Goal: Information Seeking & Learning: Learn about a topic

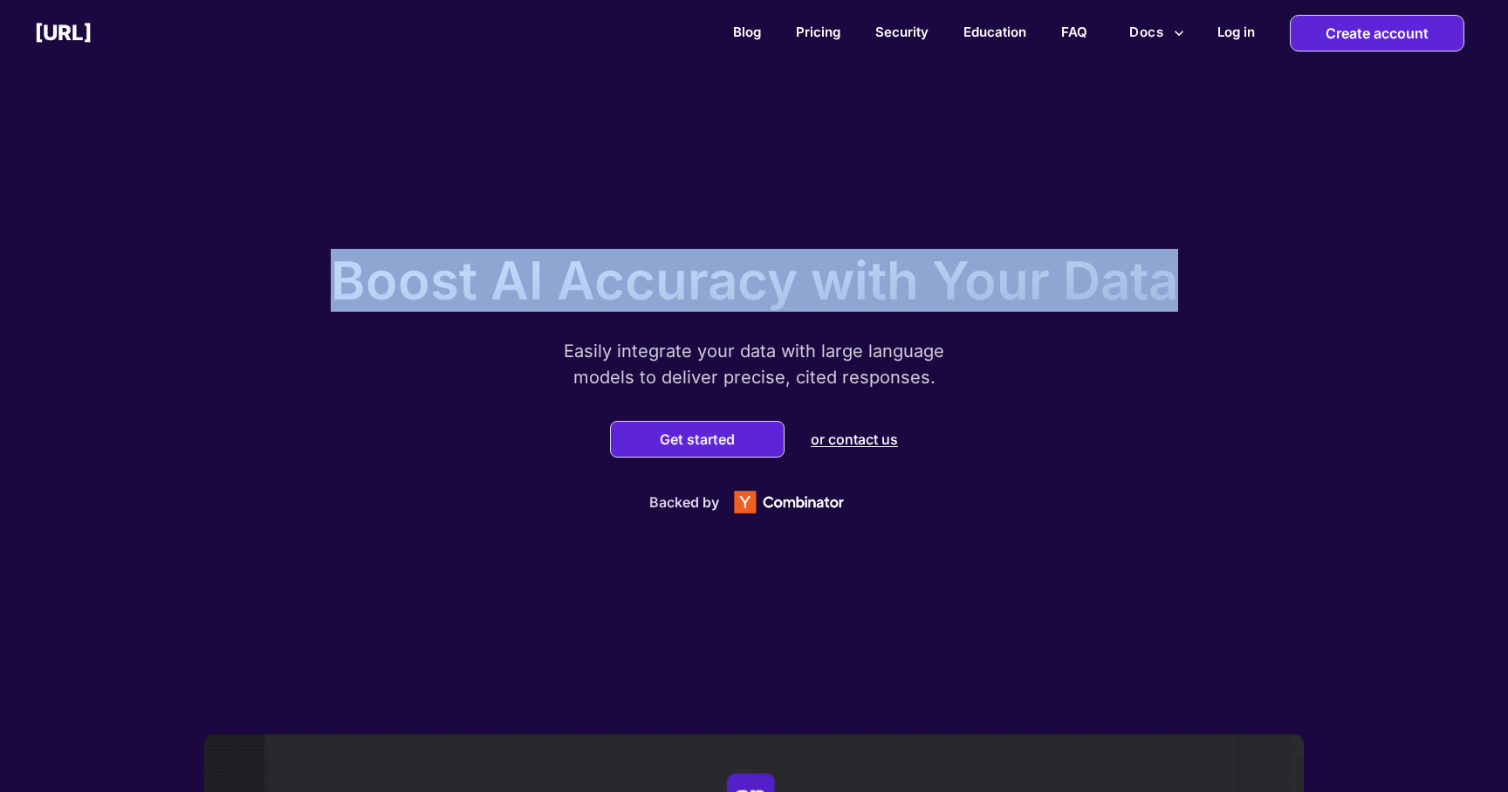
drag, startPoint x: 340, startPoint y: 280, endPoint x: 1216, endPoint y: 291, distance: 875.5
click at [1216, 291] on div "Boost AI Accuracy with Your Data Easily integrate your data with large language…" at bounding box center [754, 378] width 1508 height 712
drag, startPoint x: 1216, startPoint y: 291, endPoint x: 392, endPoint y: 294, distance: 823.9
click at [392, 294] on div "Boost AI Accuracy with Your Data Easily integrate your data with large language…" at bounding box center [754, 378] width 1508 height 712
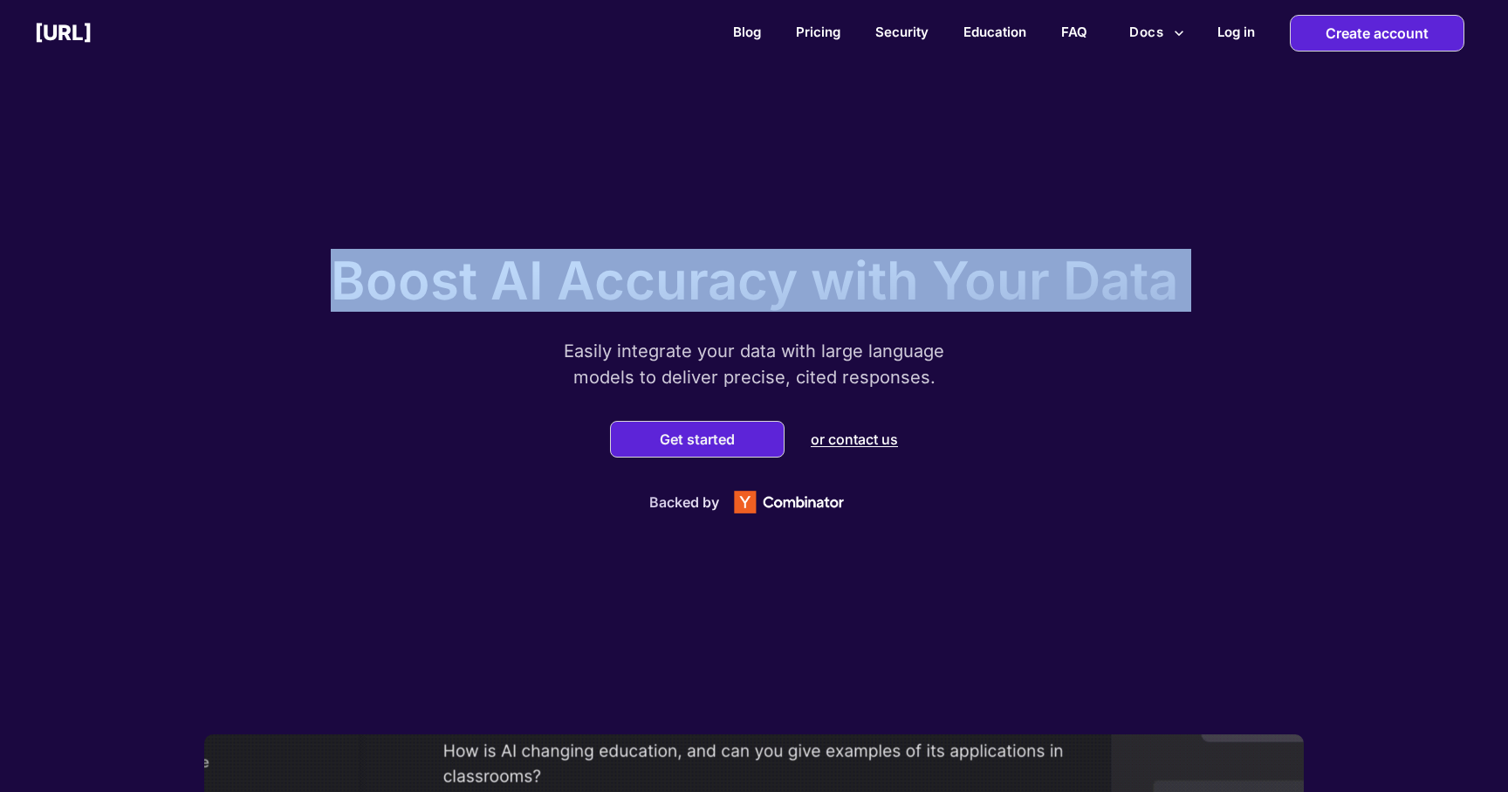
click at [392, 294] on p "Boost AI Accuracy with Your Data" at bounding box center [754, 280] width 847 height 63
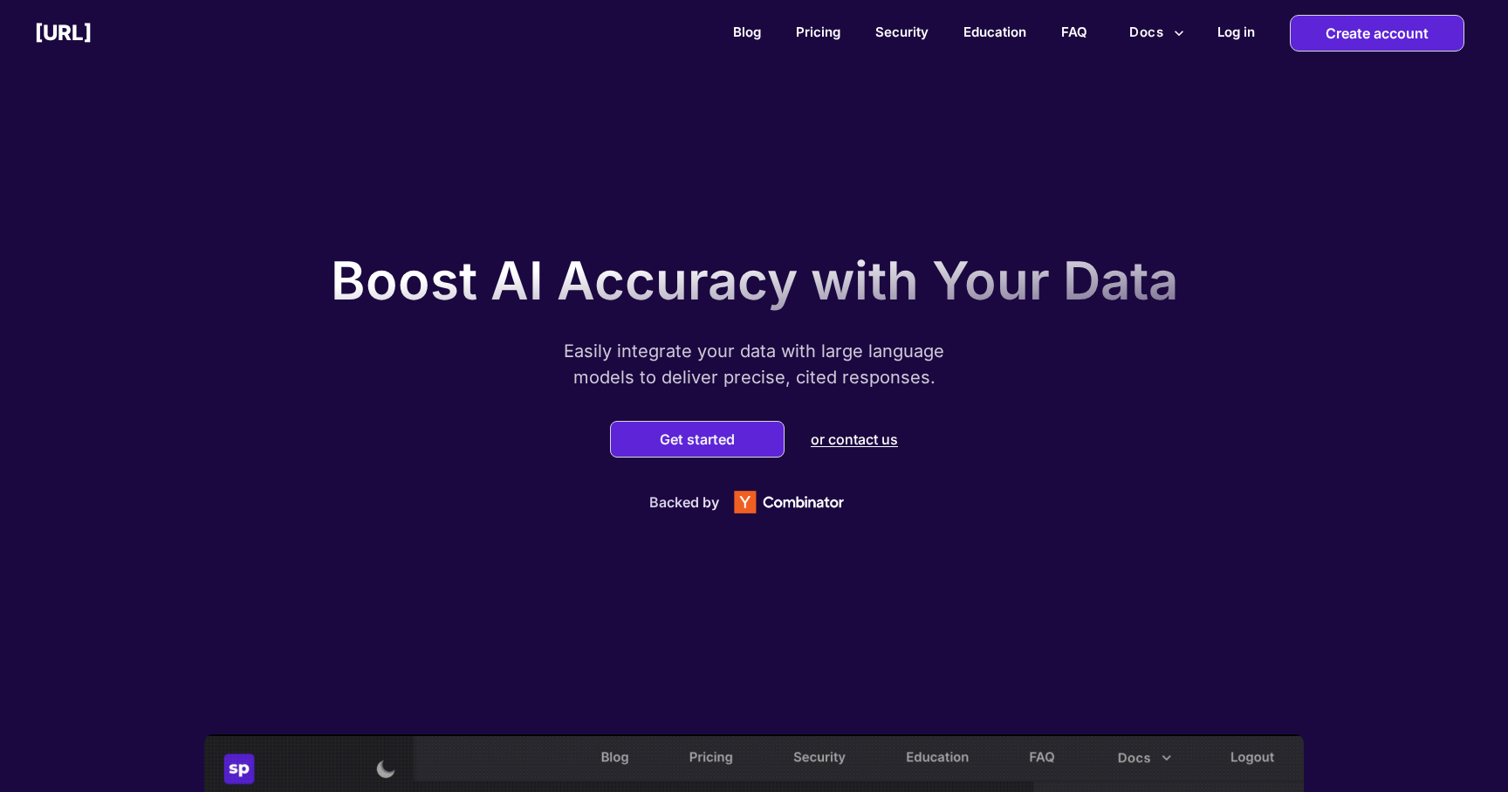
drag, startPoint x: 333, startPoint y: 267, endPoint x: 1038, endPoint y: 245, distance: 704.7
click at [1038, 245] on div "Boost AI Accuracy with Your Data" at bounding box center [754, 276] width 847 height 72
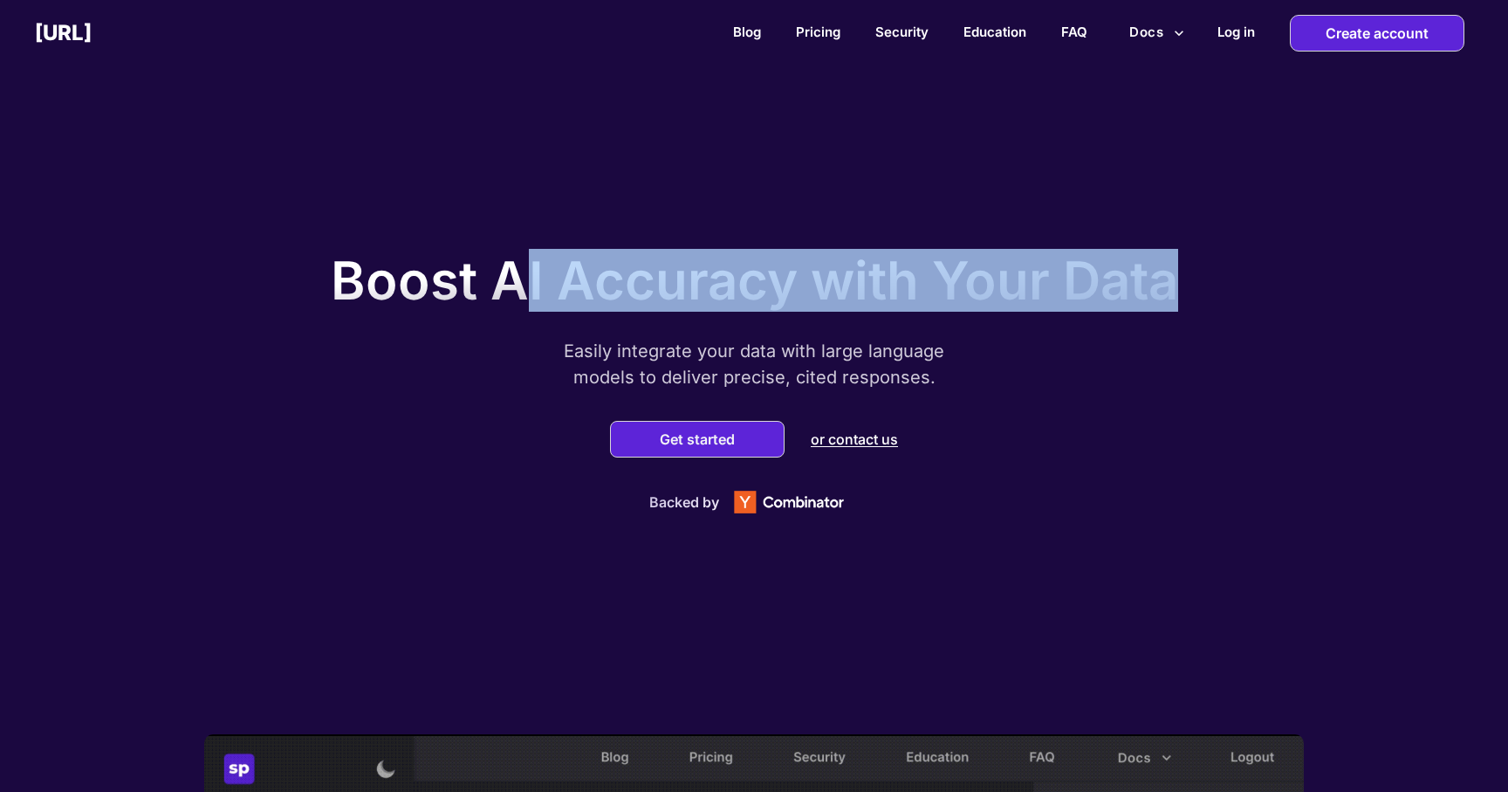
drag, startPoint x: 1267, startPoint y: 284, endPoint x: 511, endPoint y: 285, distance: 756.7
click at [508, 288] on div "Boost AI Accuracy with Your Data Easily integrate your data with large language…" at bounding box center [754, 378] width 1508 height 712
click at [511, 285] on p "Boost AI Accuracy with Your Data" at bounding box center [754, 280] width 847 height 63
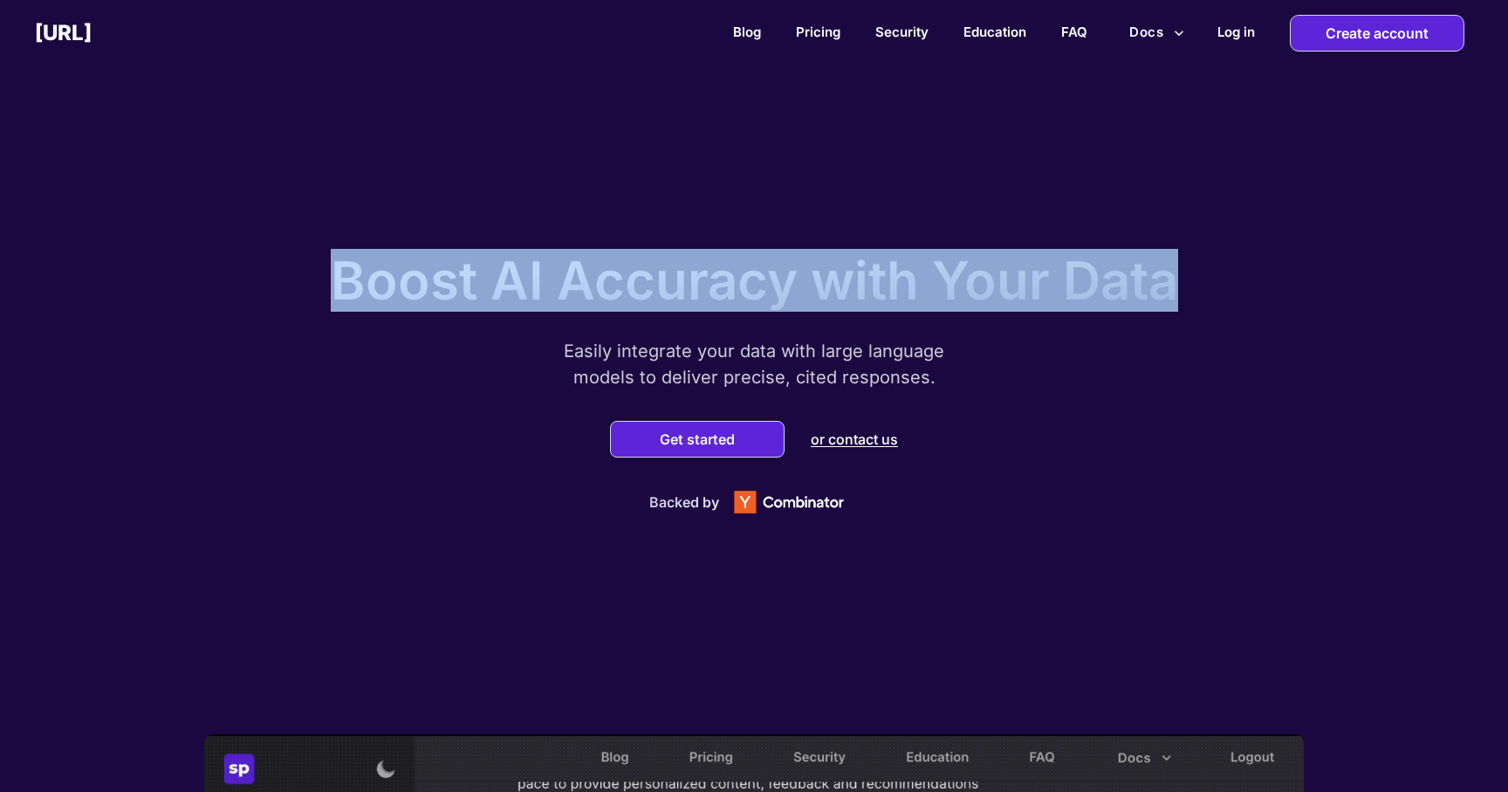
drag, startPoint x: 405, startPoint y: 274, endPoint x: 1163, endPoint y: 339, distance: 761.2
click at [1163, 339] on div "Boost AI Accuracy with Your Data Easily integrate your data with large language…" at bounding box center [754, 377] width 873 height 293
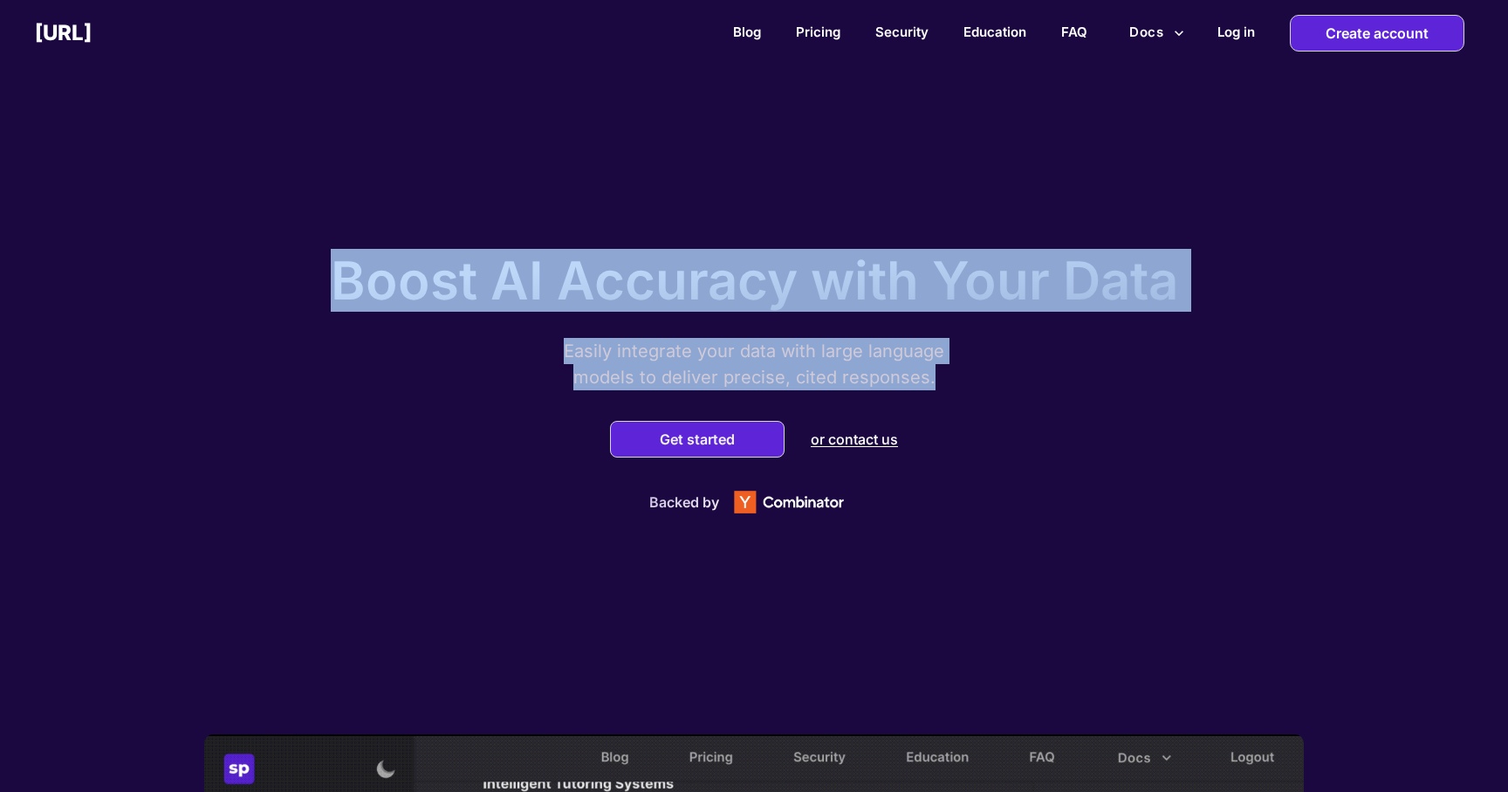
drag, startPoint x: 978, startPoint y: 381, endPoint x: 300, endPoint y: 260, distance: 688.8
click at [300, 260] on div "Boost AI Accuracy with Your Data Easily integrate your data with large language…" at bounding box center [754, 378] width 1508 height 712
drag, startPoint x: 346, startPoint y: 271, endPoint x: 962, endPoint y: 407, distance: 630.2
click at [962, 407] on div "Boost AI Accuracy with Your Data Easily integrate your data with large language…" at bounding box center [754, 377] width 873 height 293
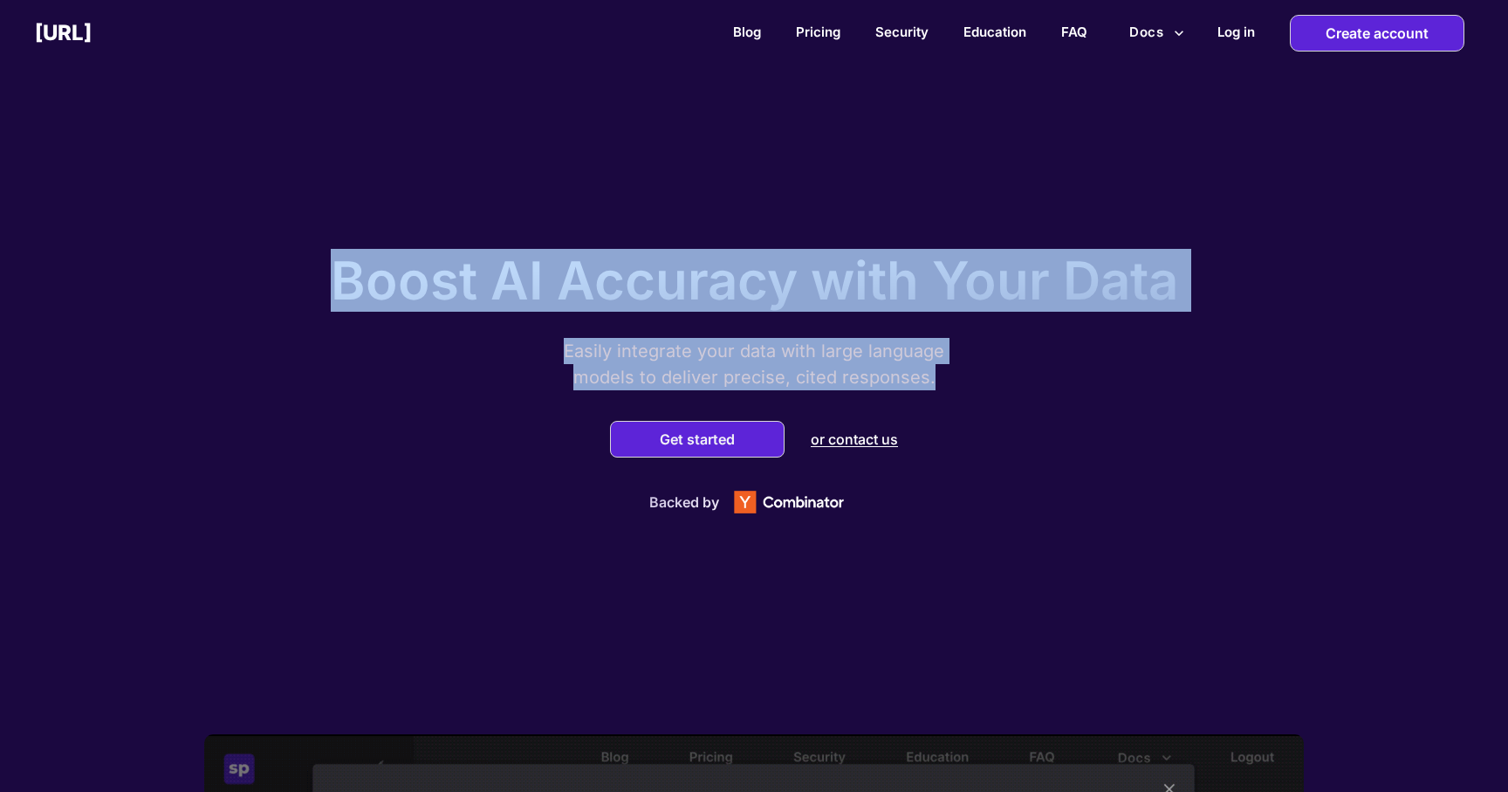
click at [962, 407] on div "Boost AI Accuracy with Your Data Easily integrate your data with large language…" at bounding box center [754, 377] width 873 height 293
drag, startPoint x: 954, startPoint y: 394, endPoint x: 351, endPoint y: 250, distance: 620.1
click at [349, 250] on div "Boost AI Accuracy with Your Data Easily integrate your data with large language…" at bounding box center [754, 377] width 873 height 293
click at [351, 250] on p "Boost AI Accuracy with Your Data" at bounding box center [754, 280] width 847 height 63
drag, startPoint x: 484, startPoint y: 257, endPoint x: 959, endPoint y: 386, distance: 492.1
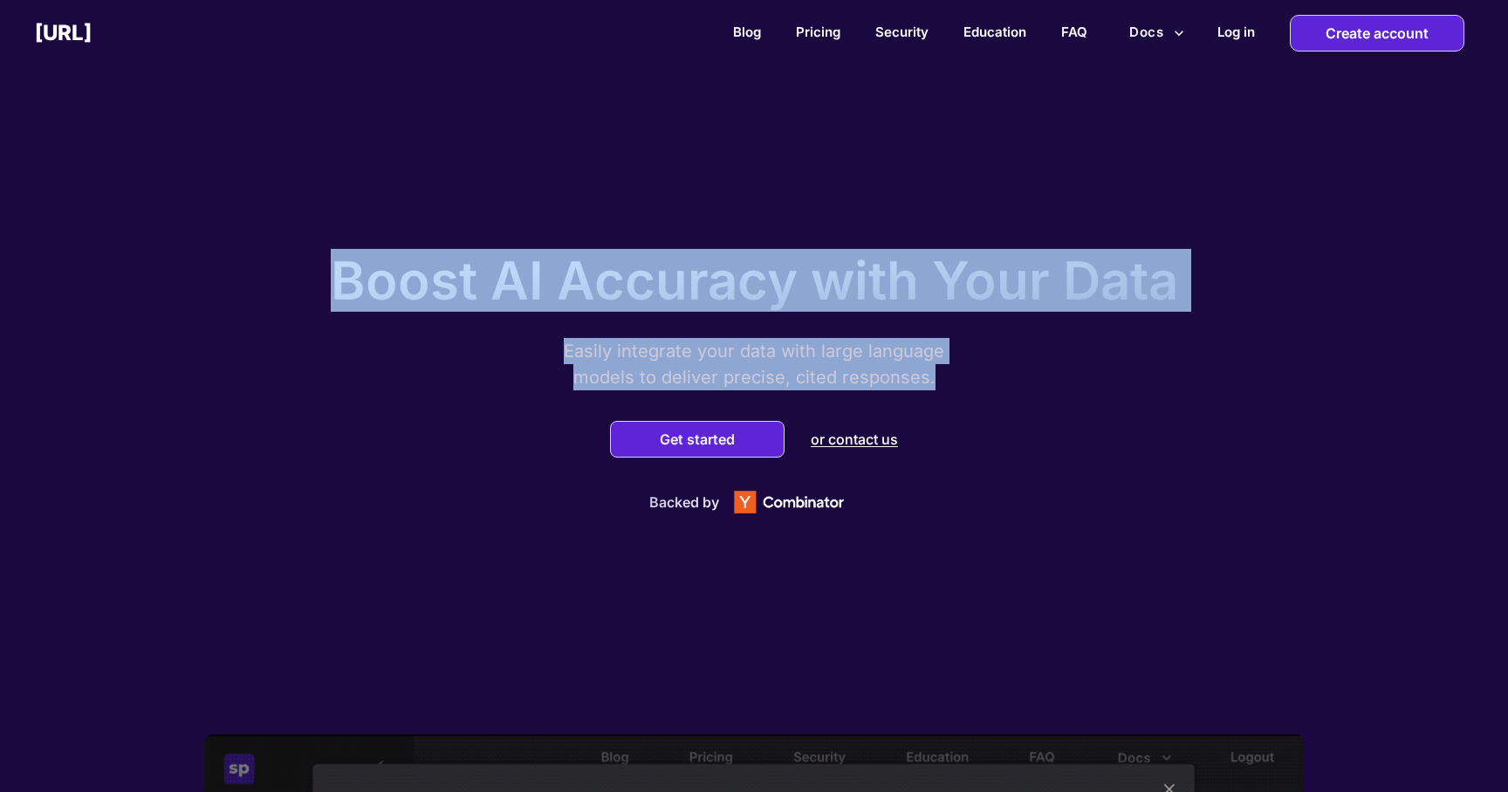
click at [959, 386] on div "Boost AI Accuracy with Your Data Easily integrate your data with large language…" at bounding box center [754, 377] width 873 height 293
click at [958, 385] on p "Easily integrate your data with large language models to deliver precise, cited…" at bounding box center [754, 364] width 436 height 52
drag, startPoint x: 958, startPoint y: 385, endPoint x: 385, endPoint y: 279, distance: 583.1
click at [385, 279] on div "Boost AI Accuracy with Your Data Easily integrate your data with large language…" at bounding box center [754, 377] width 873 height 293
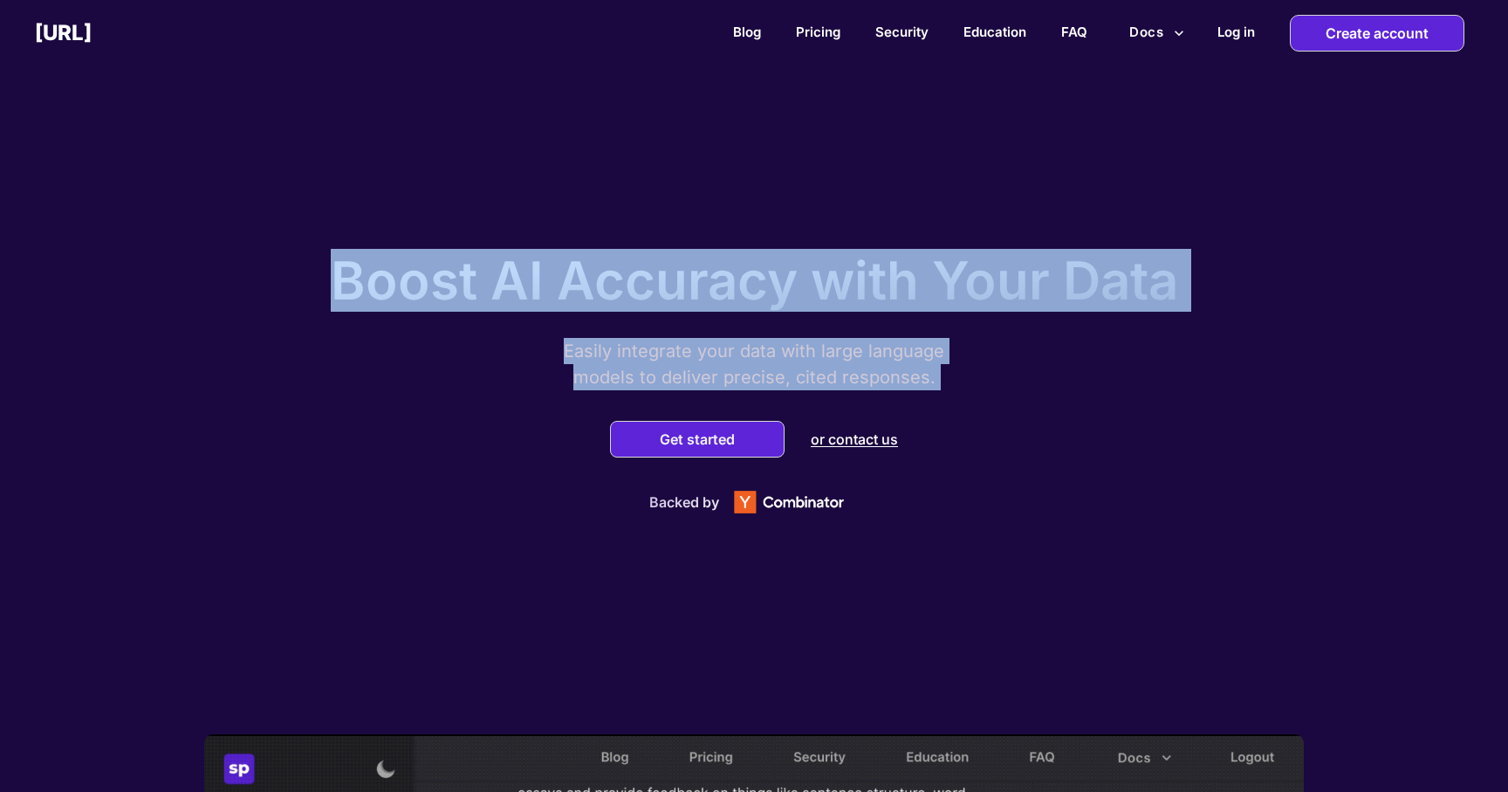
click at [385, 279] on p "Boost AI Accuracy with Your Data" at bounding box center [754, 280] width 847 height 63
drag, startPoint x: 338, startPoint y: 274, endPoint x: 945, endPoint y: 385, distance: 617.5
click at [945, 386] on div "Boost AI Accuracy with Your Data Easily integrate your data with large language…" at bounding box center [754, 377] width 873 height 293
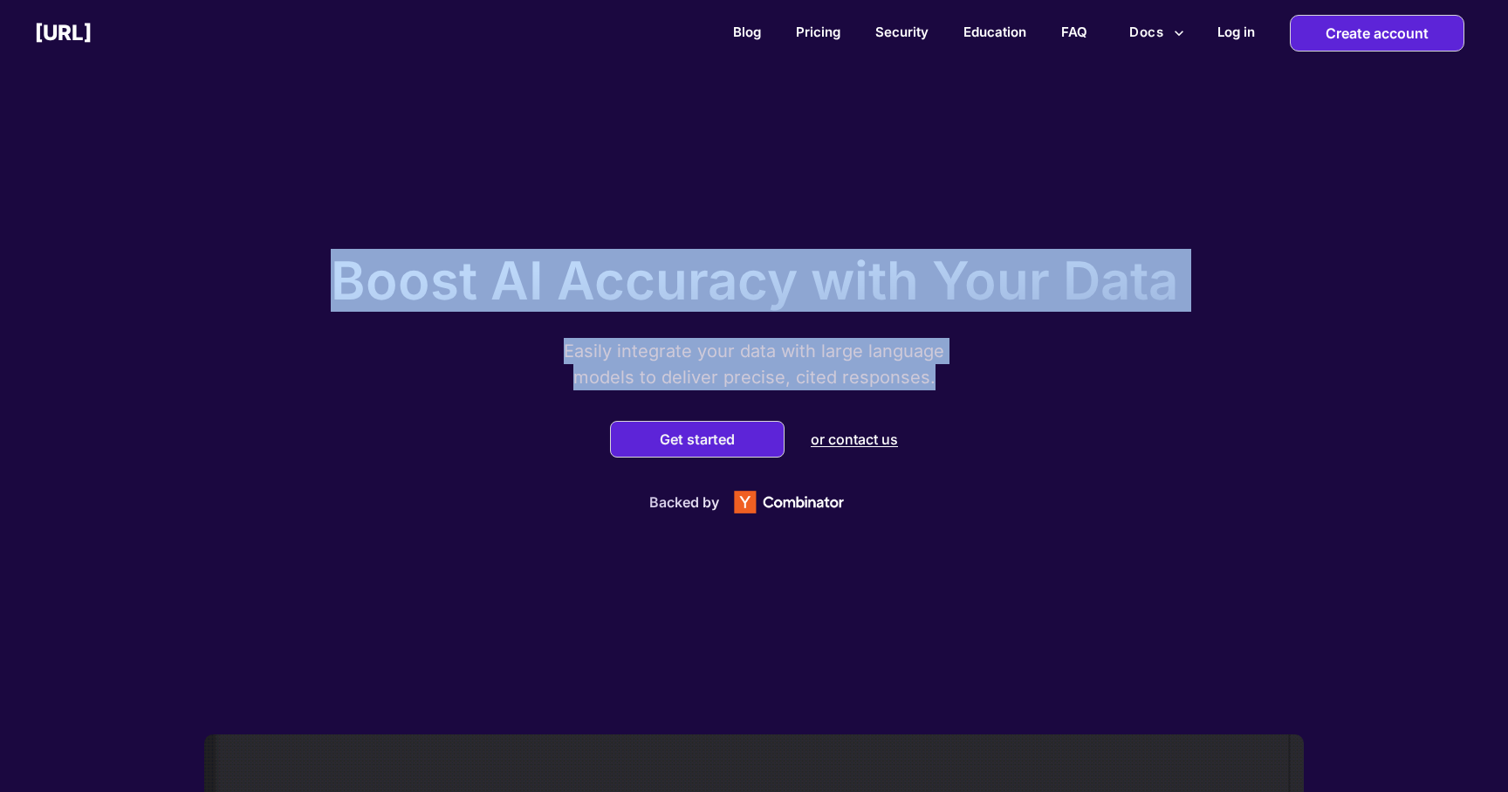
click at [945, 385] on p "Easily integrate your data with large language models to deliver precise, cited…" at bounding box center [754, 364] width 436 height 52
drag, startPoint x: 945, startPoint y: 385, endPoint x: 365, endPoint y: 277, distance: 590.4
click at [365, 277] on div "Boost AI Accuracy with Your Data Easily integrate your data with large language…" at bounding box center [754, 377] width 873 height 293
click at [365, 277] on p "Boost AI Accuracy with Your Data" at bounding box center [754, 280] width 847 height 63
drag, startPoint x: 334, startPoint y: 277, endPoint x: 1021, endPoint y: 404, distance: 698.6
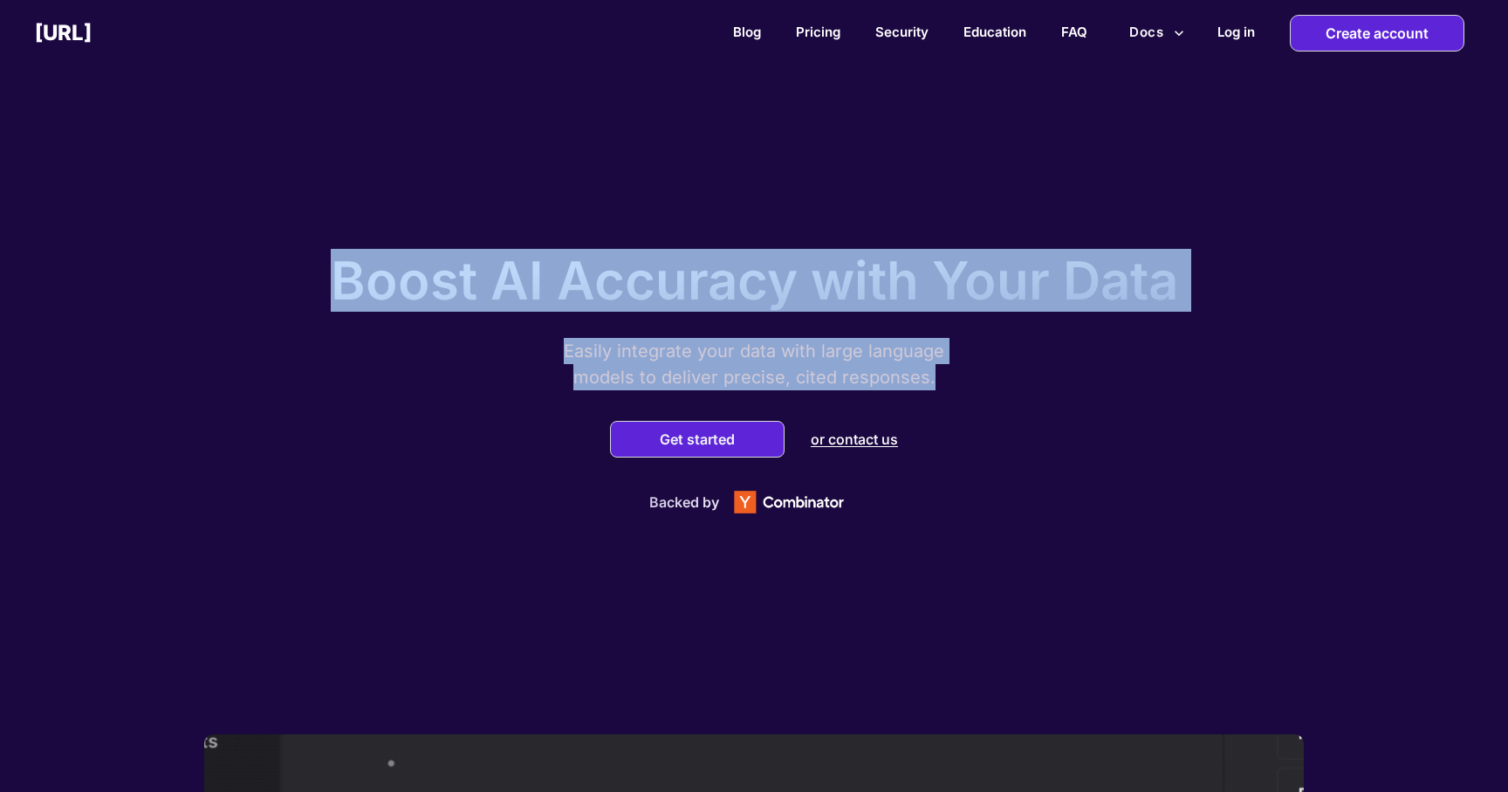
click at [1022, 404] on div "Boost AI Accuracy with Your Data Easily integrate your data with large language…" at bounding box center [754, 377] width 873 height 293
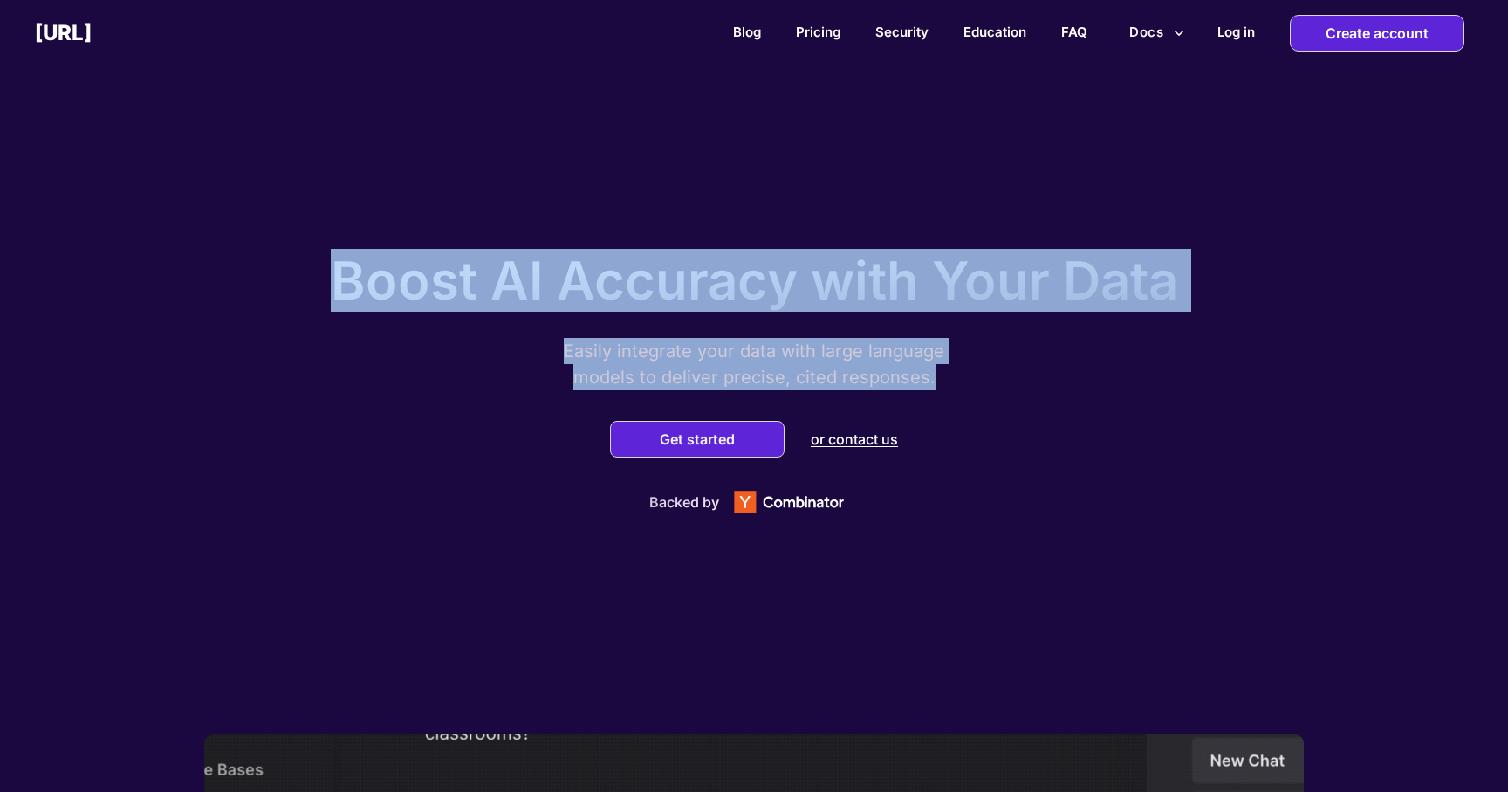
click at [1021, 404] on div "Boost AI Accuracy with Your Data Easily integrate your data with large language…" at bounding box center [754, 377] width 873 height 293
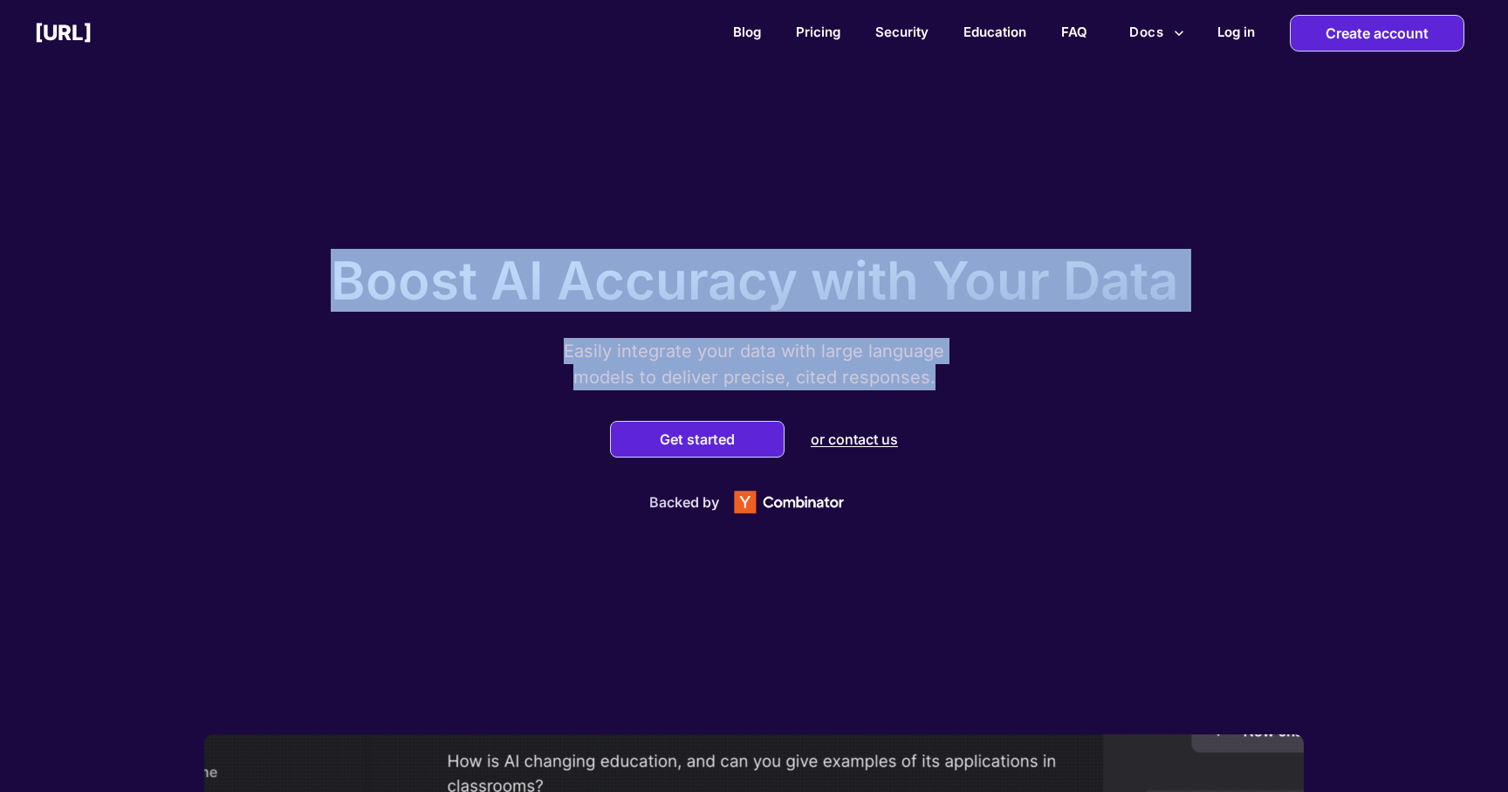
drag, startPoint x: 950, startPoint y: 388, endPoint x: 344, endPoint y: 243, distance: 623.6
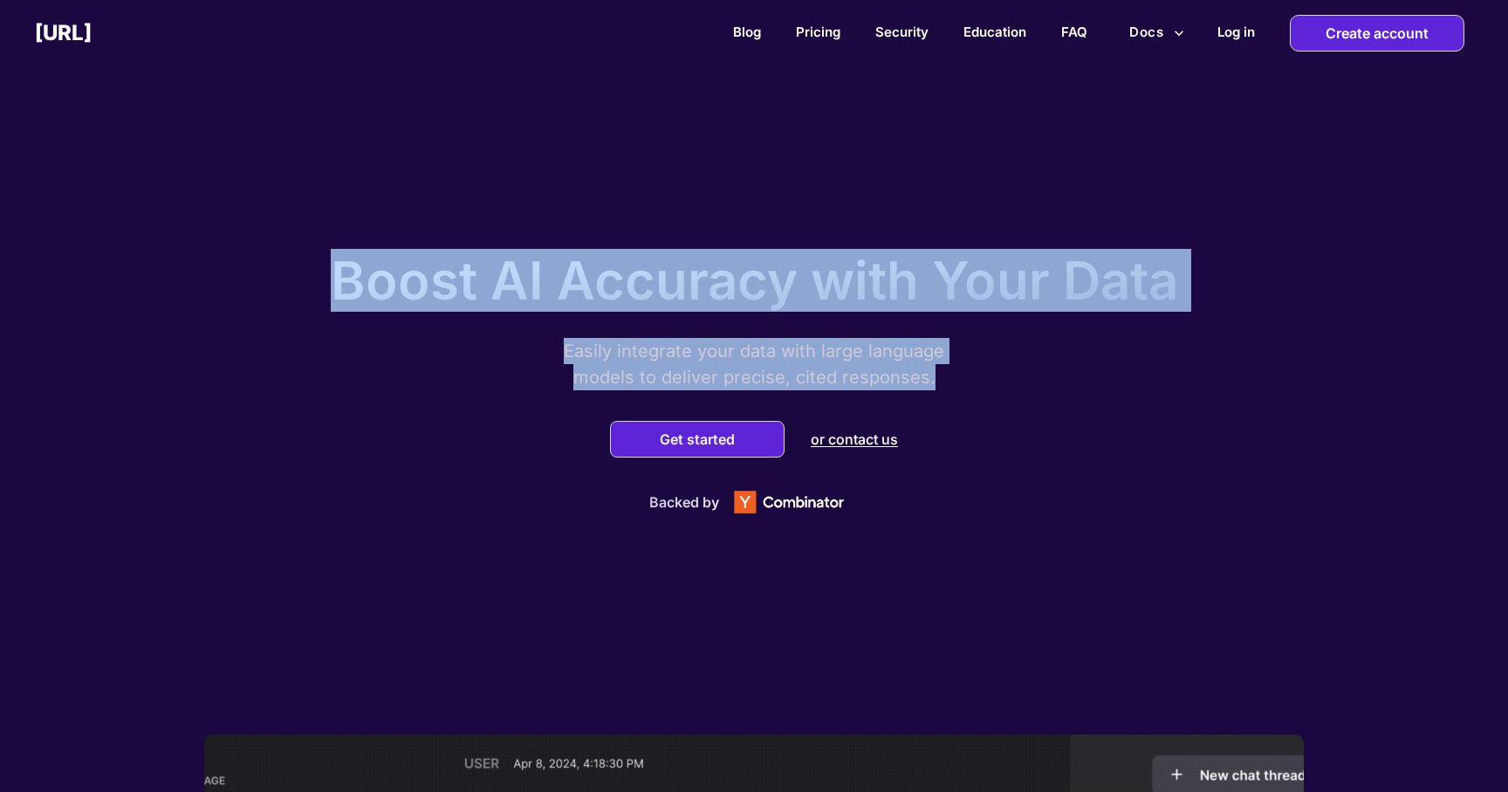
click at [344, 243] on div "Boost AI Accuracy with Your Data Easily integrate your data with large language…" at bounding box center [754, 377] width 873 height 293
click at [344, 243] on div "Boost AI Accuracy with Your Data" at bounding box center [754, 276] width 847 height 72
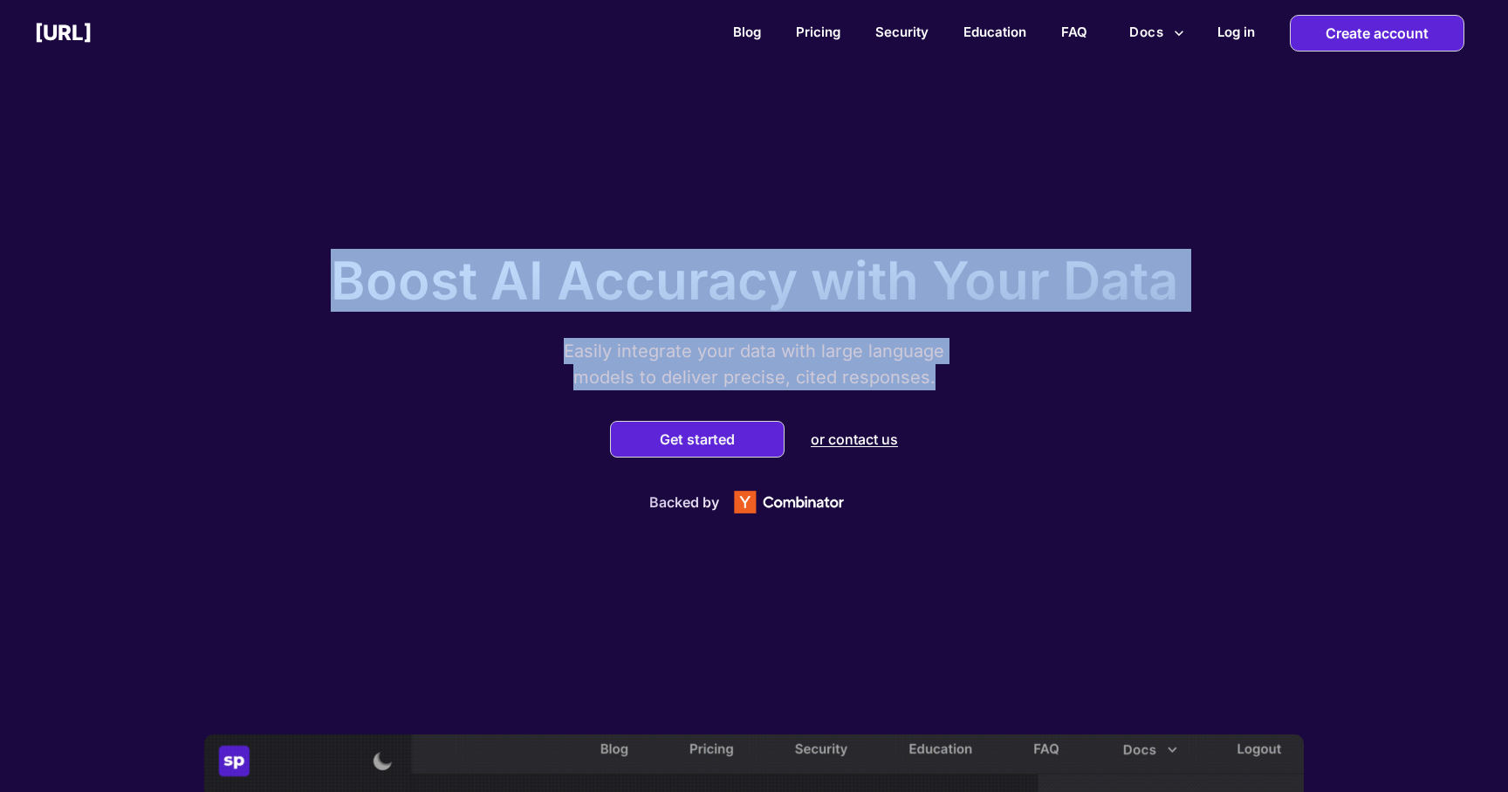
drag, startPoint x: 319, startPoint y: 266, endPoint x: 1005, endPoint y: 380, distance: 694.5
click at [1005, 380] on div "Boost AI Accuracy with Your Data Easily integrate your data with large language…" at bounding box center [754, 377] width 873 height 293
